Goal: Check status: Check status

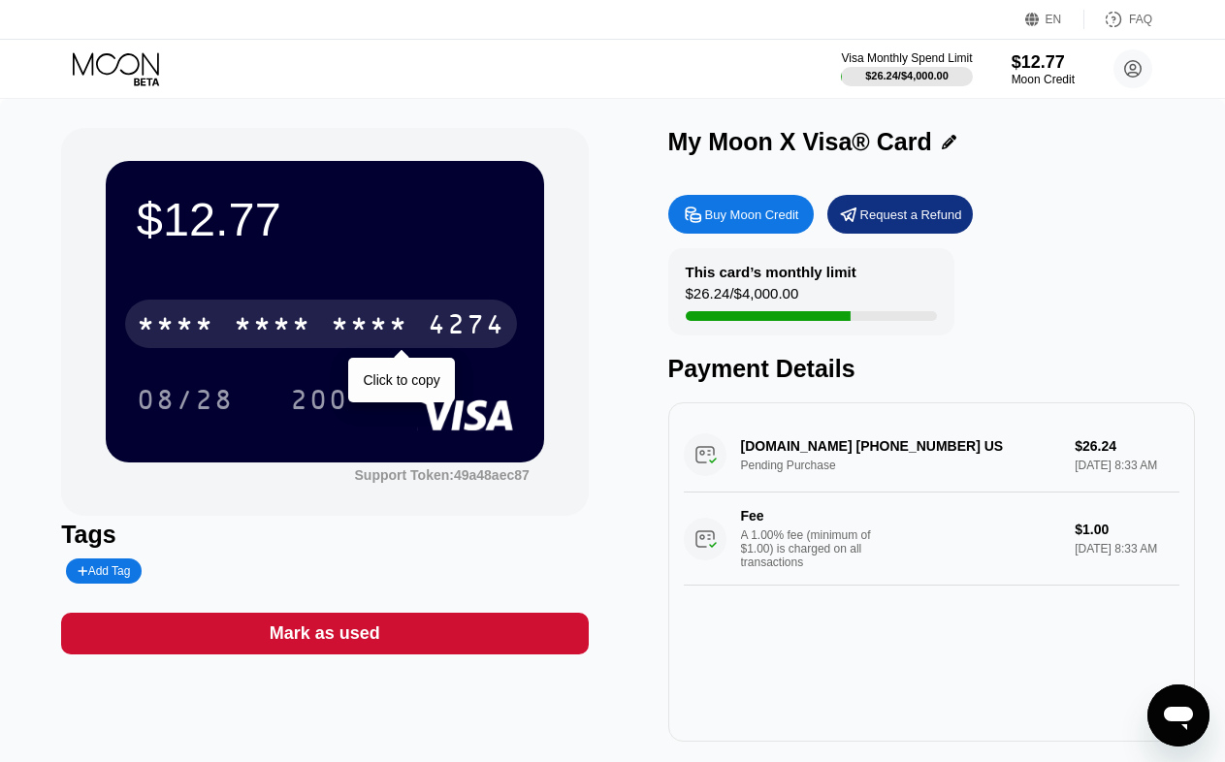
click at [292, 326] on div "* * * *" at bounding box center [273, 326] width 78 height 31
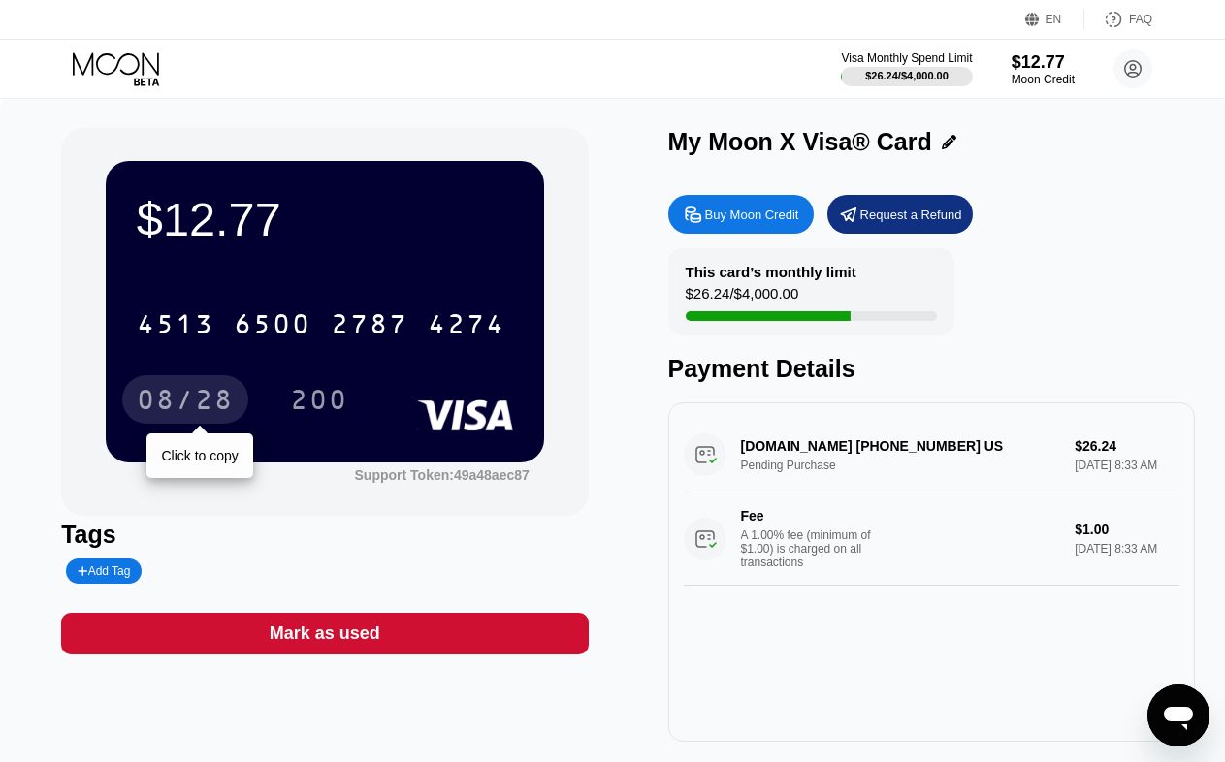
click at [214, 389] on div "08/28" at bounding box center [185, 399] width 126 height 48
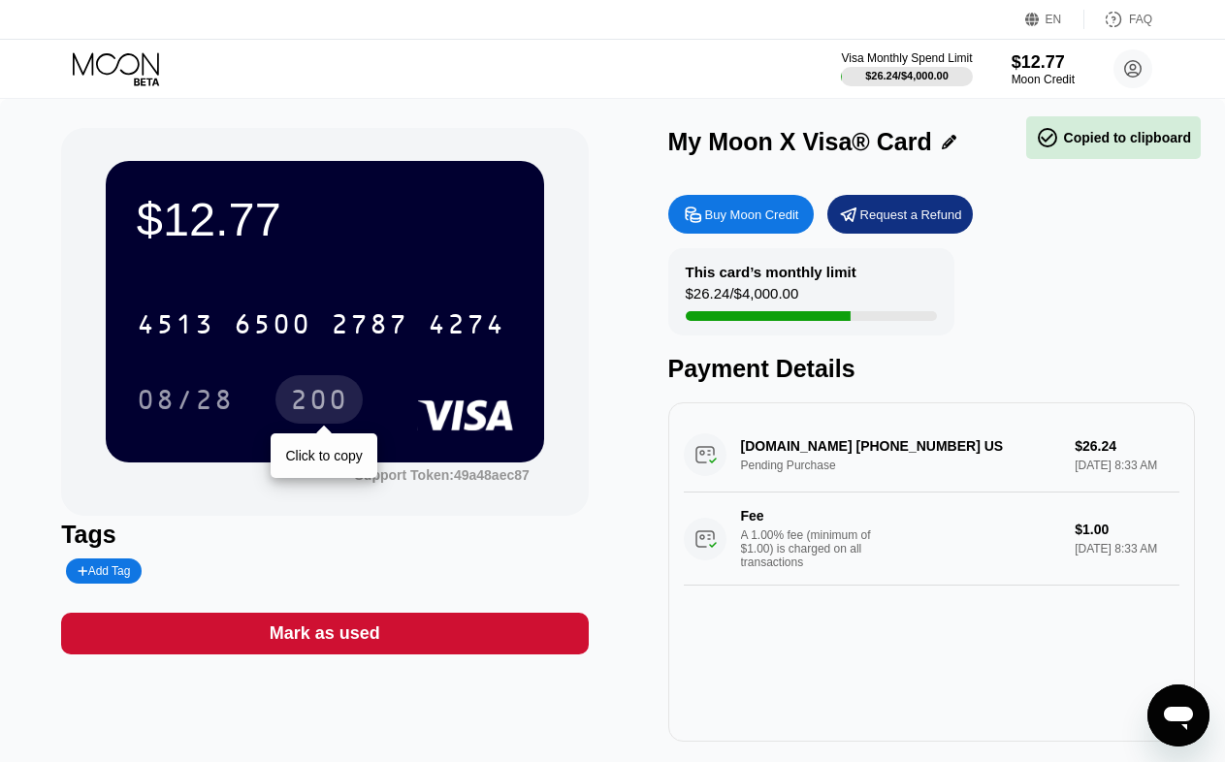
click at [325, 404] on div "200" at bounding box center [319, 402] width 58 height 31
